Goal: Transaction & Acquisition: Purchase product/service

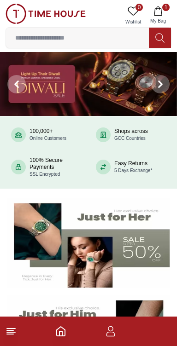
click at [163, 9] on span "1" at bounding box center [165, 7] width 7 height 7
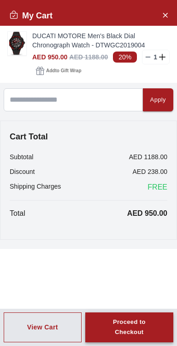
click at [129, 330] on div "Proceed to Checkout" at bounding box center [129, 327] width 55 height 21
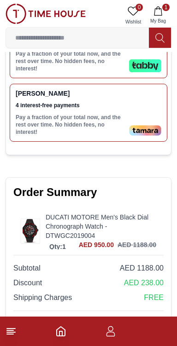
scroll to position [506, 0]
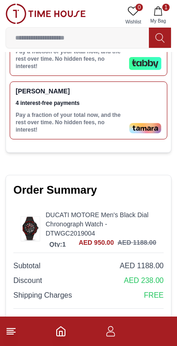
click at [30, 217] on img at bounding box center [30, 228] width 18 height 23
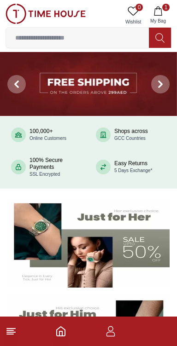
click at [91, 39] on input at bounding box center [77, 38] width 143 height 18
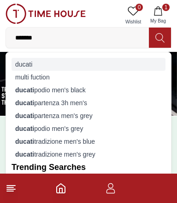
type input "******"
click at [24, 66] on div "ducati" at bounding box center [89, 64] width 154 height 13
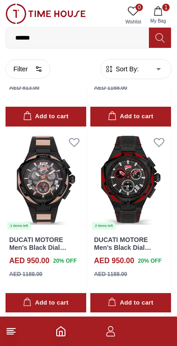
scroll to position [166, 0]
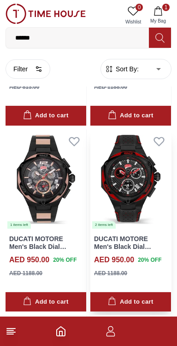
click at [141, 188] on img at bounding box center [130, 179] width 81 height 100
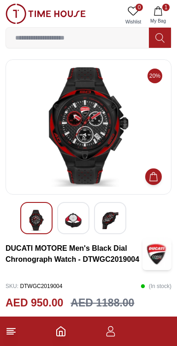
click at [107, 145] on img at bounding box center [88, 127] width 150 height 120
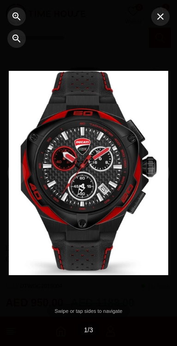
click at [123, 168] on div at bounding box center [147, 173] width 59 height 346
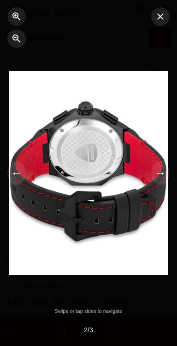
click at [121, 170] on div at bounding box center [147, 173] width 59 height 346
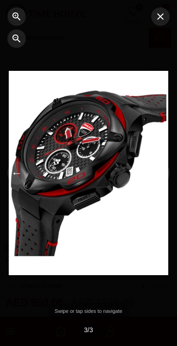
click at [132, 174] on div at bounding box center [147, 173] width 59 height 346
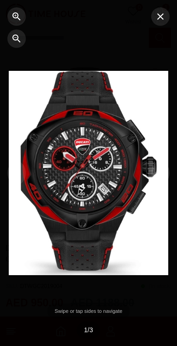
click at [131, 181] on div at bounding box center [147, 173] width 59 height 346
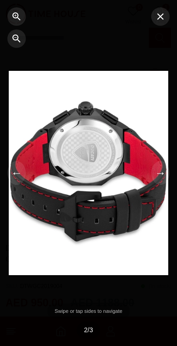
click at [139, 180] on div at bounding box center [147, 173] width 59 height 346
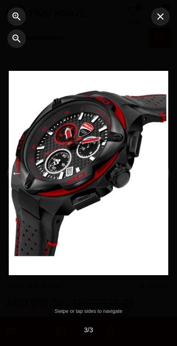
click at [131, 186] on div at bounding box center [147, 173] width 59 height 346
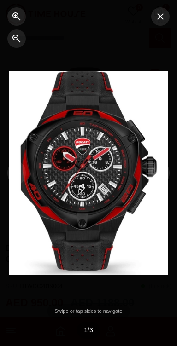
click at [131, 184] on div at bounding box center [147, 173] width 59 height 346
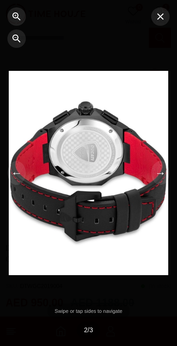
click at [131, 188] on div at bounding box center [147, 173] width 59 height 346
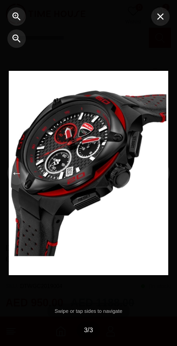
click at [129, 188] on div at bounding box center [147, 173] width 59 height 346
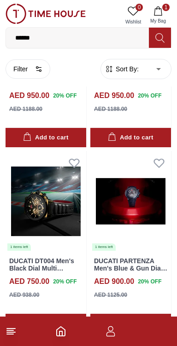
scroll to position [331, 0]
